Goal: Book appointment/travel/reservation

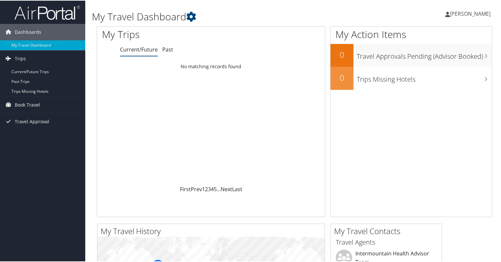
click at [326, 23] on h1 "My Travel Dashboard" at bounding box center [227, 16] width 270 height 14
click at [89, 52] on div "My Travel Dashboard [PERSON_NAME] [PERSON_NAME] My Settings Travel Agency Conta…" at bounding box center [294, 247] width 418 height 495
click at [30, 103] on span "Book Travel" at bounding box center [27, 104] width 25 height 16
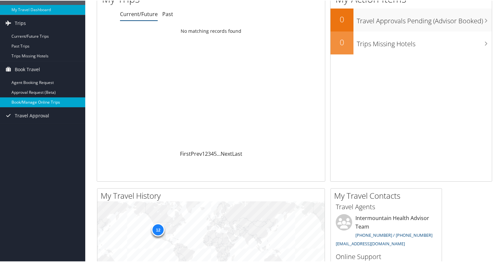
click at [31, 100] on link "Book/Manage Online Trips" at bounding box center [42, 102] width 85 height 10
